Goal: Information Seeking & Learning: Learn about a topic

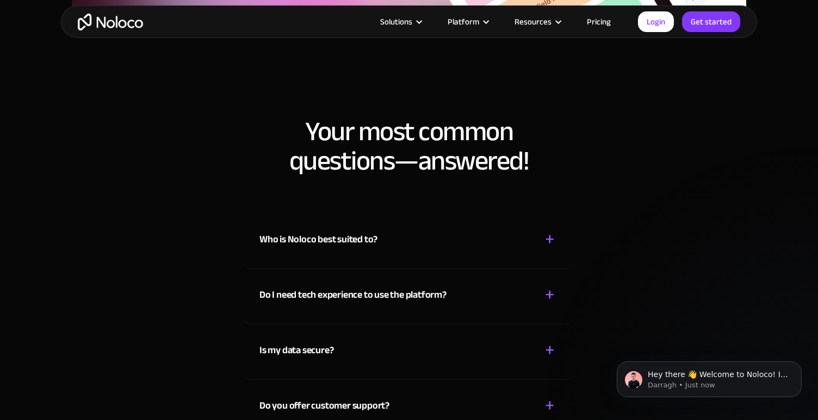
scroll to position [5191, 0]
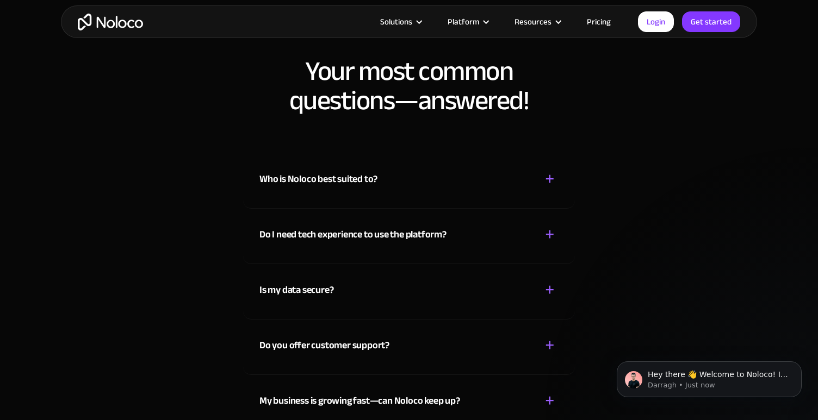
click at [436, 239] on div "Do I need tech experience to use the platform?" at bounding box center [352, 235] width 187 height 16
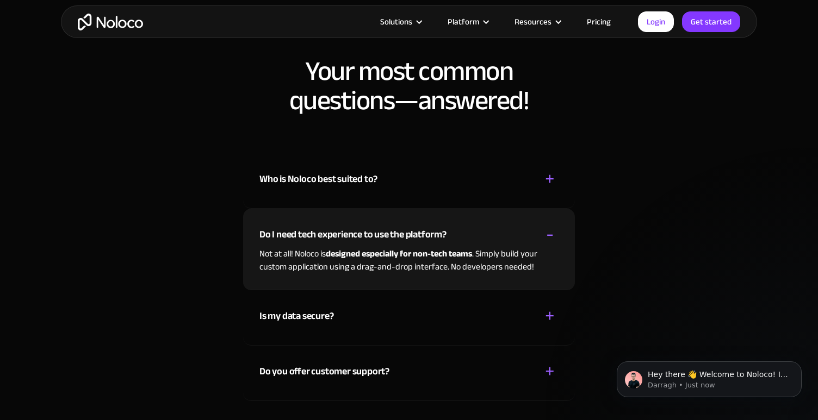
click at [435, 237] on div "Do I need tech experience to use the platform?" at bounding box center [352, 235] width 187 height 16
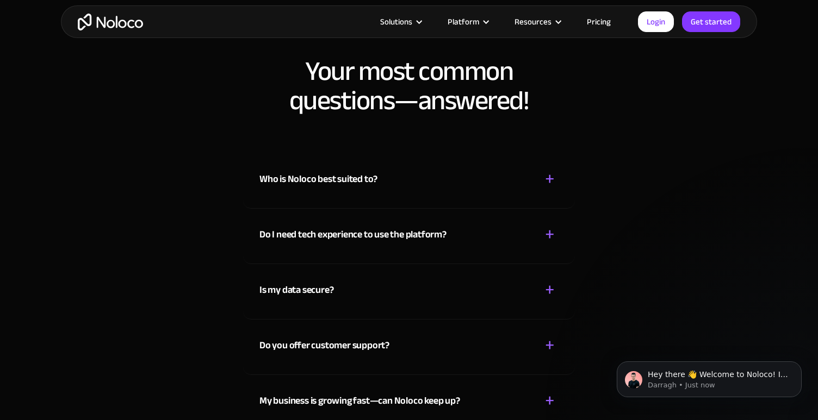
click at [405, 295] on div "Is my data secure? + -" at bounding box center [408, 283] width 299 height 39
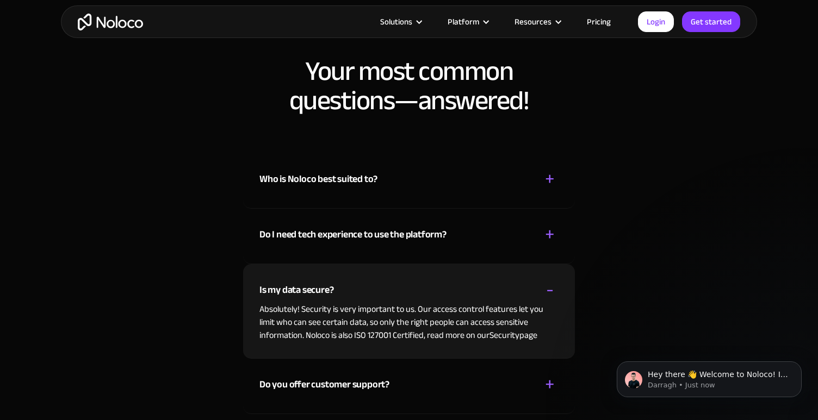
click at [405, 295] on div "Is my data secure? + -" at bounding box center [408, 283] width 299 height 39
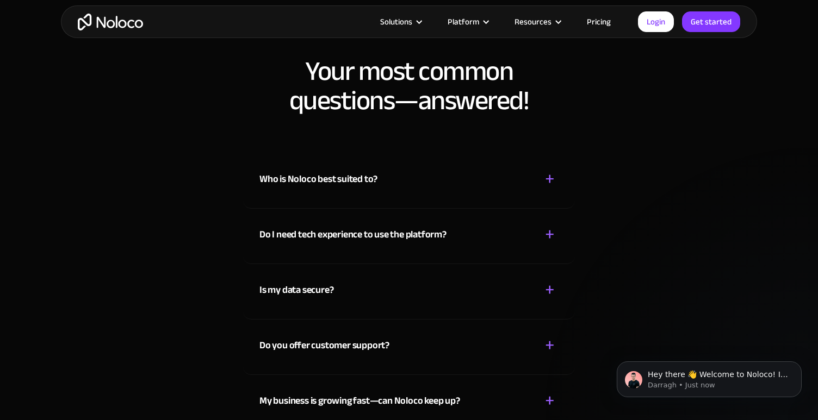
click at [386, 362] on div "Do you offer customer support? + - Yes! We provide customer support through var…" at bounding box center [409, 347] width 332 height 55
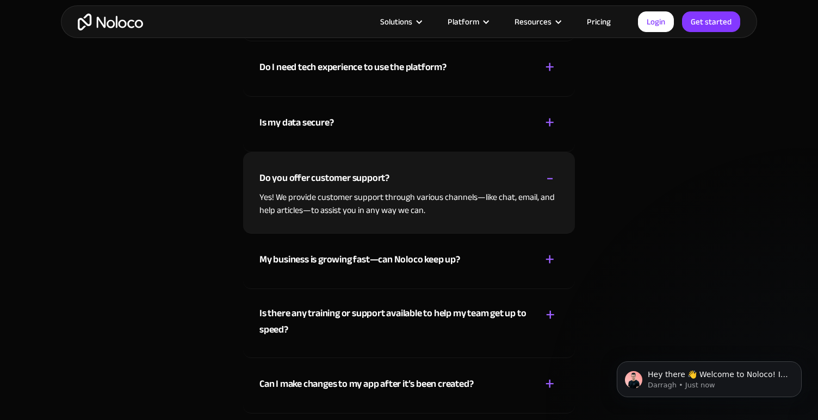
scroll to position [5362, 0]
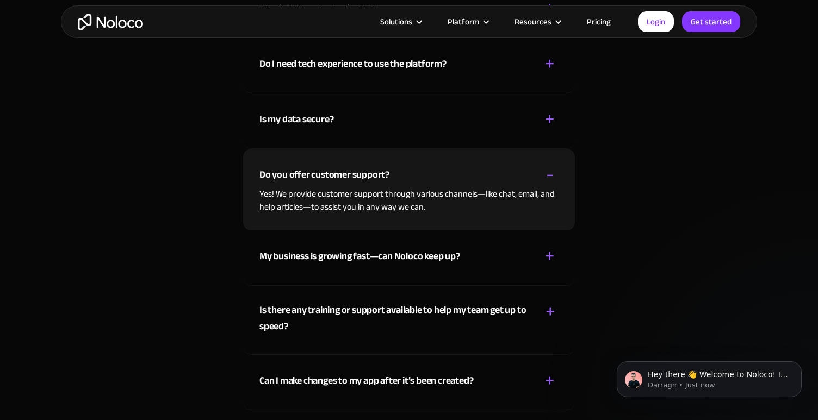
click at [433, 257] on div "My business is growing fast—can Noloco keep up?" at bounding box center [359, 257] width 201 height 16
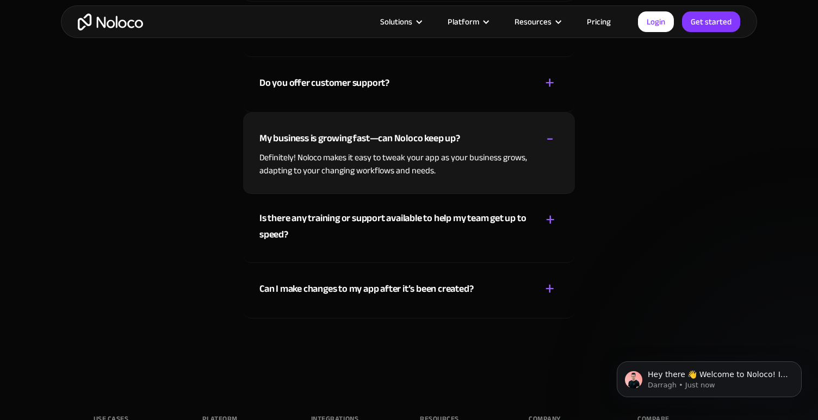
scroll to position [5481, 0]
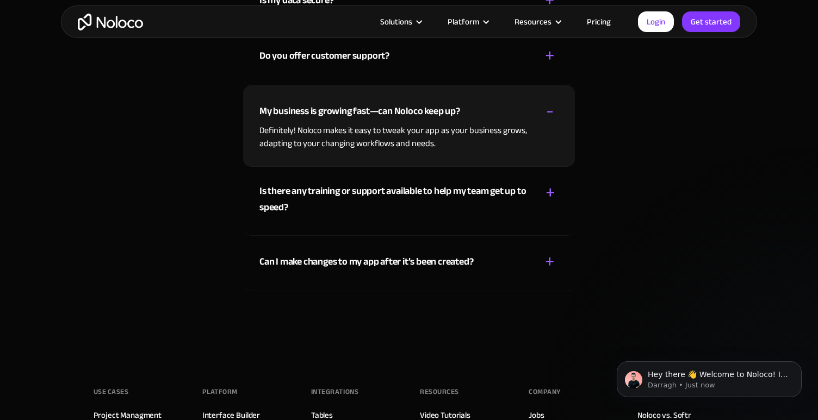
click at [432, 264] on div "Can I make changes to my app after it’s been created?" at bounding box center [366, 262] width 214 height 16
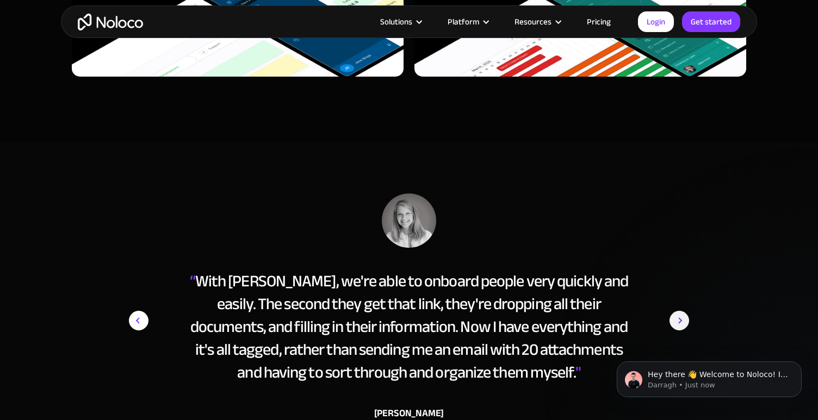
scroll to position [4324, 0]
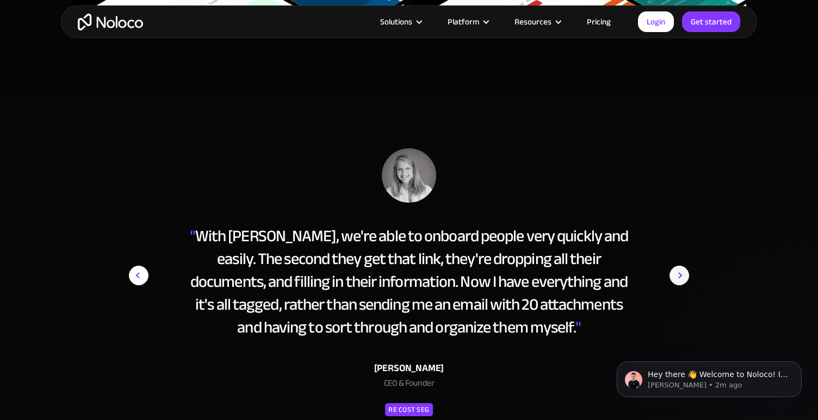
scroll to position [4372, 0]
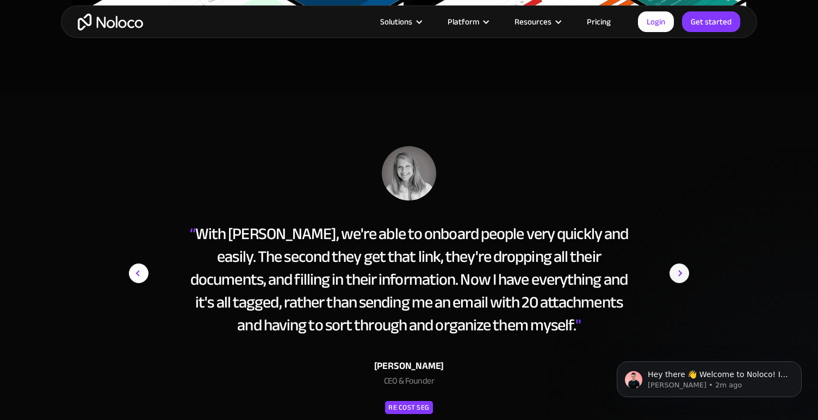
click at [680, 268] on img "next slide" at bounding box center [679, 273] width 20 height 255
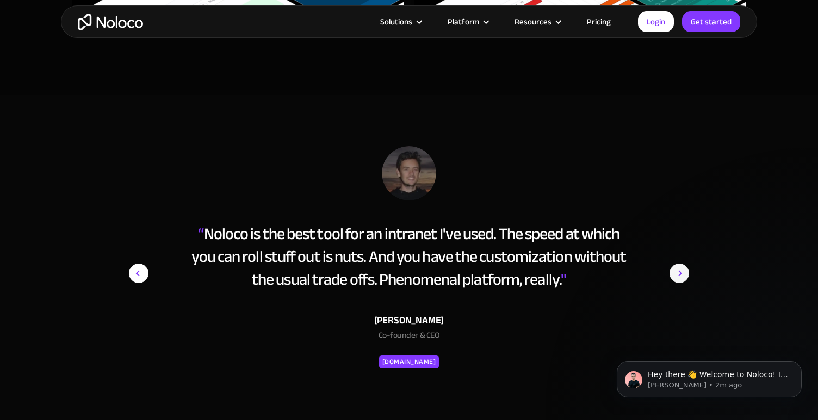
click at [680, 268] on img "next slide" at bounding box center [679, 273] width 20 height 255
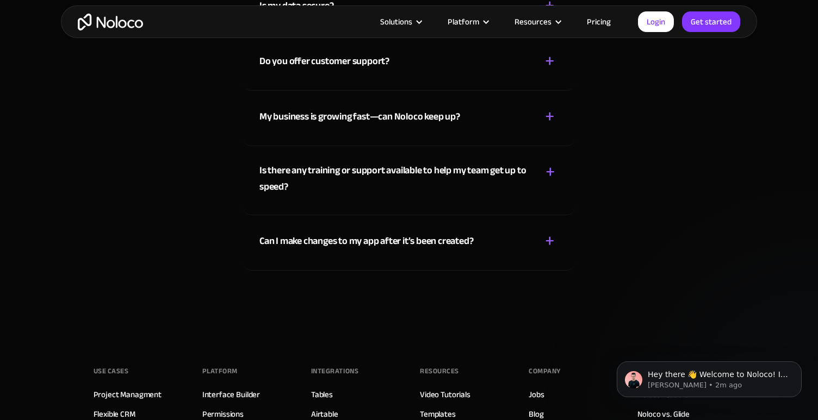
scroll to position [5746, 0]
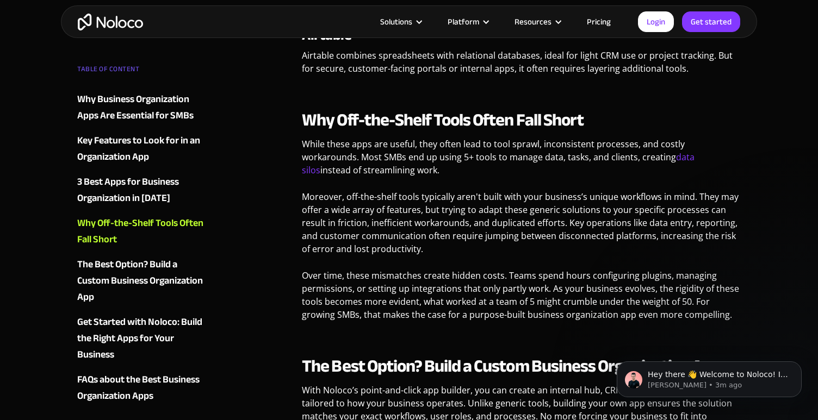
scroll to position [1077, 0]
